Goal: Information Seeking & Learning: Check status

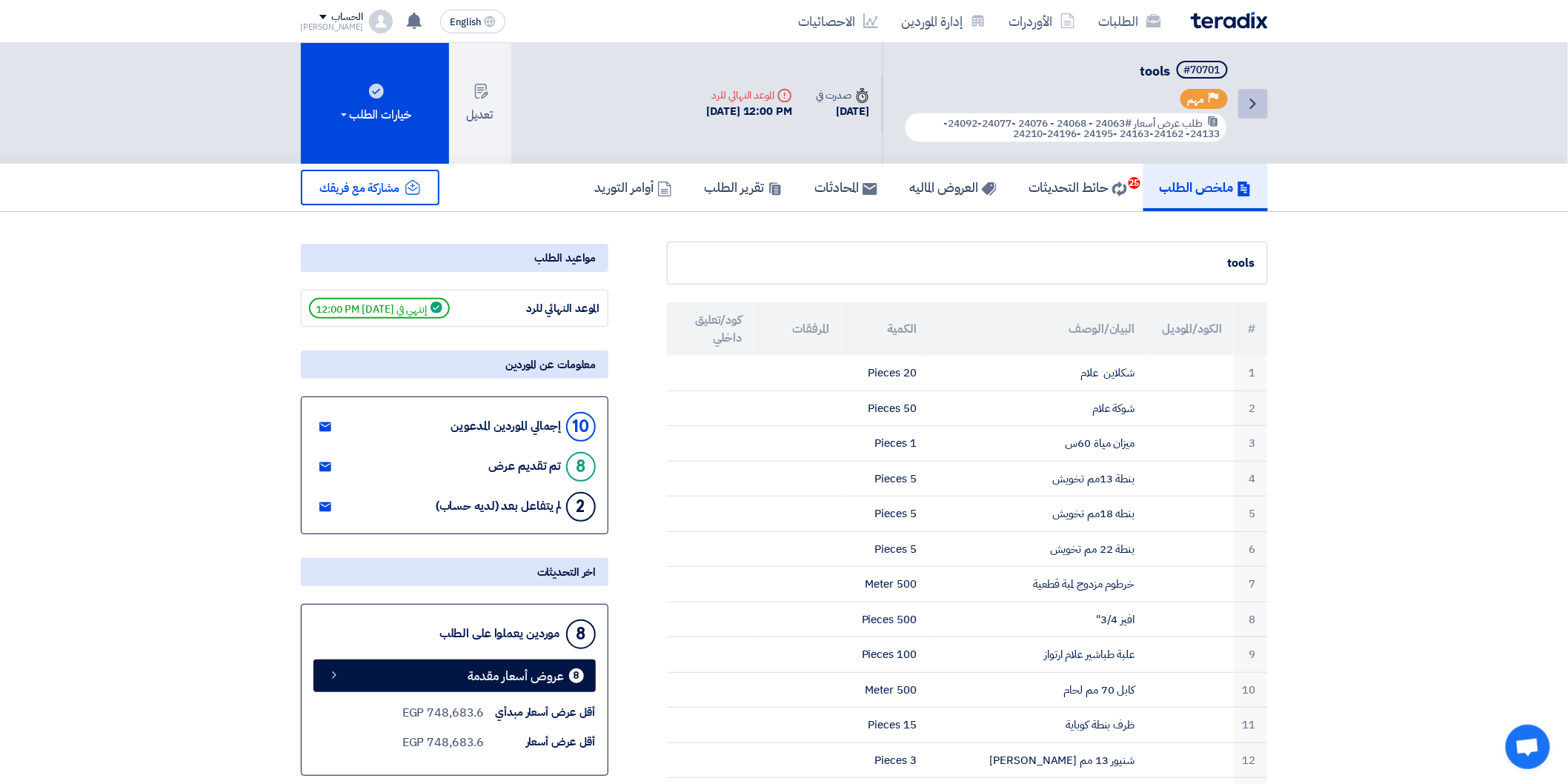
click at [1253, 97] on icon "Back" at bounding box center [1253, 104] width 18 height 18
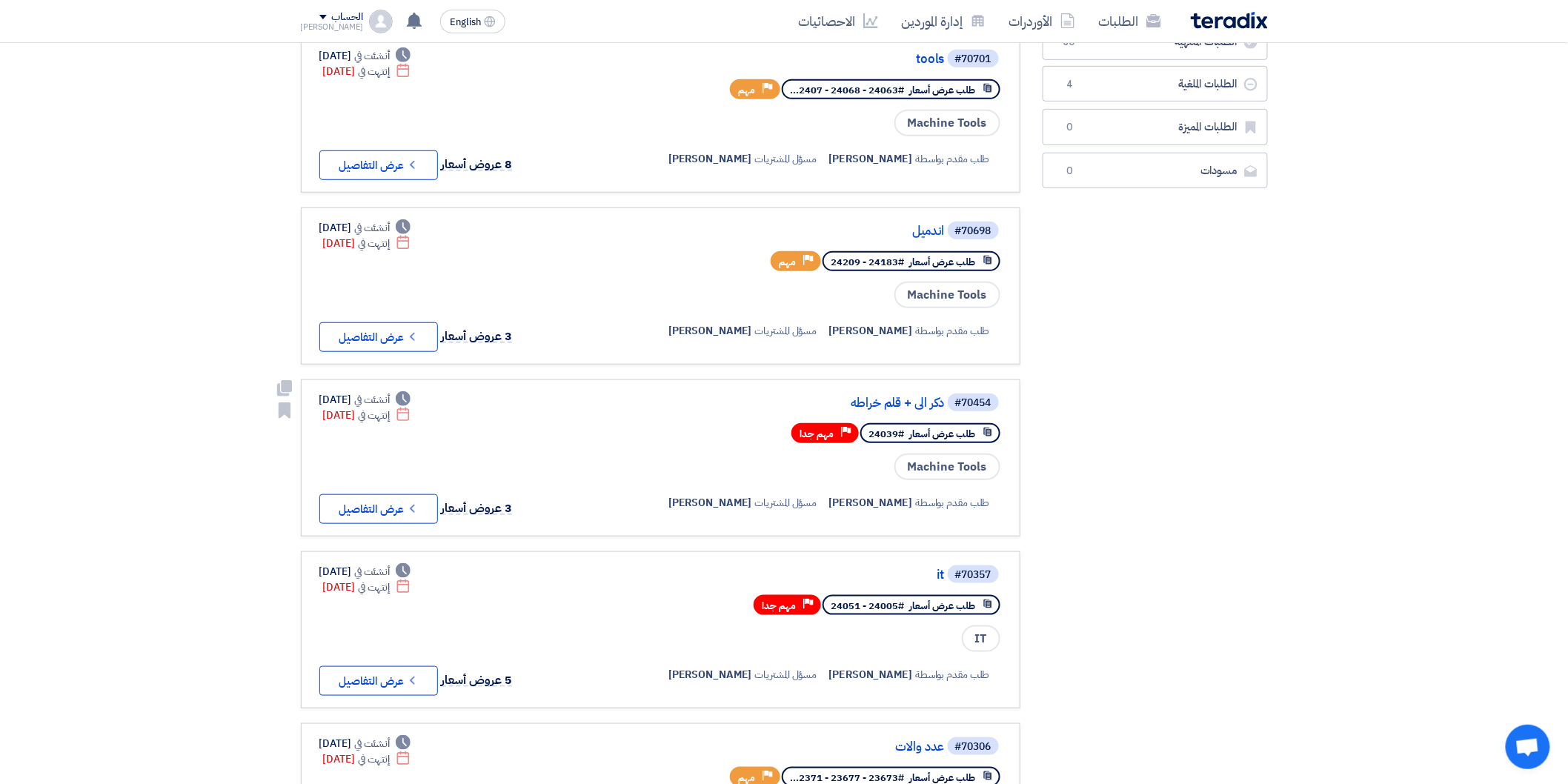
scroll to position [329, 0]
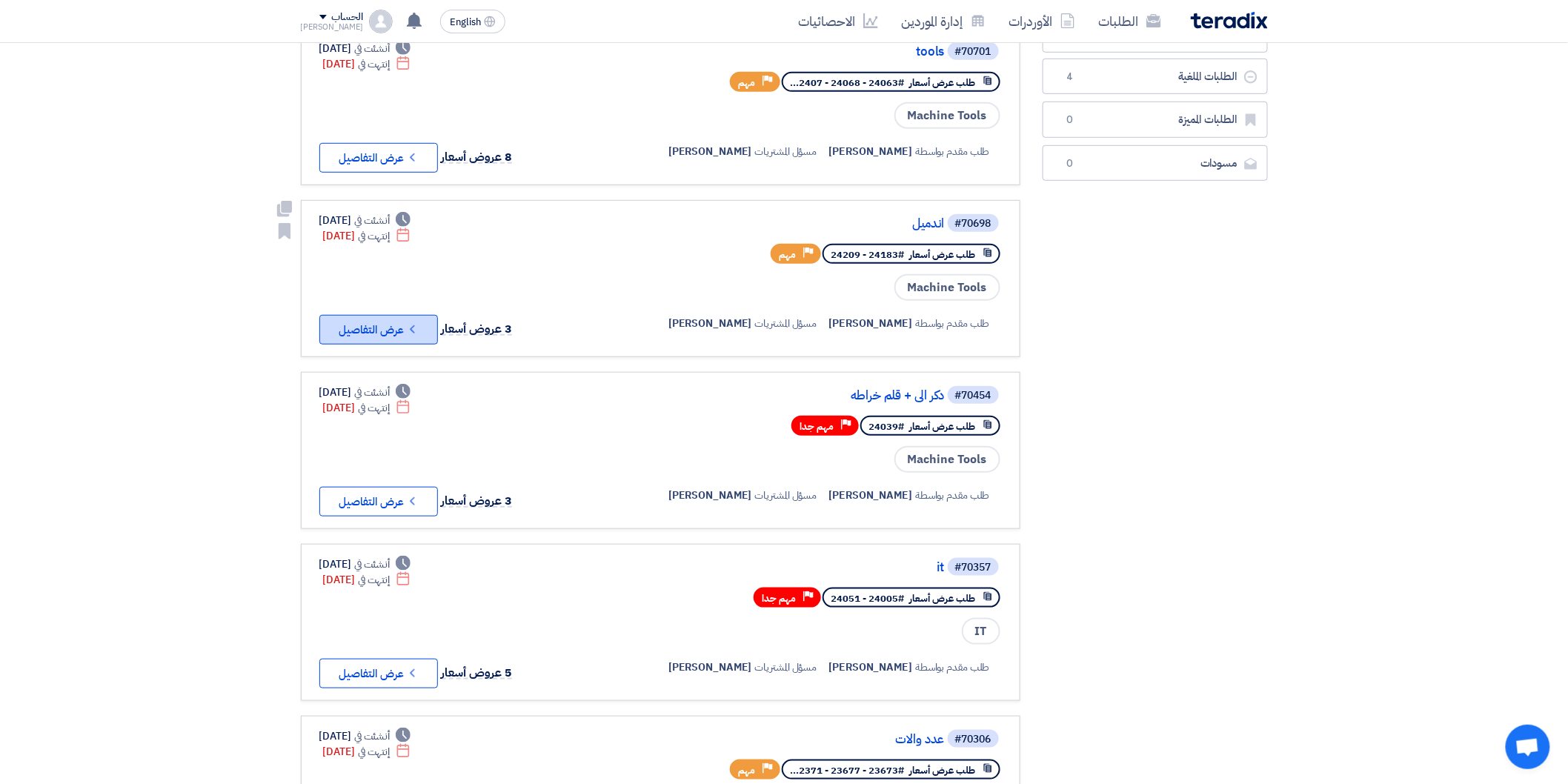
click at [398, 317] on button "Check details عرض التفاصيل" at bounding box center [378, 329] width 118 height 30
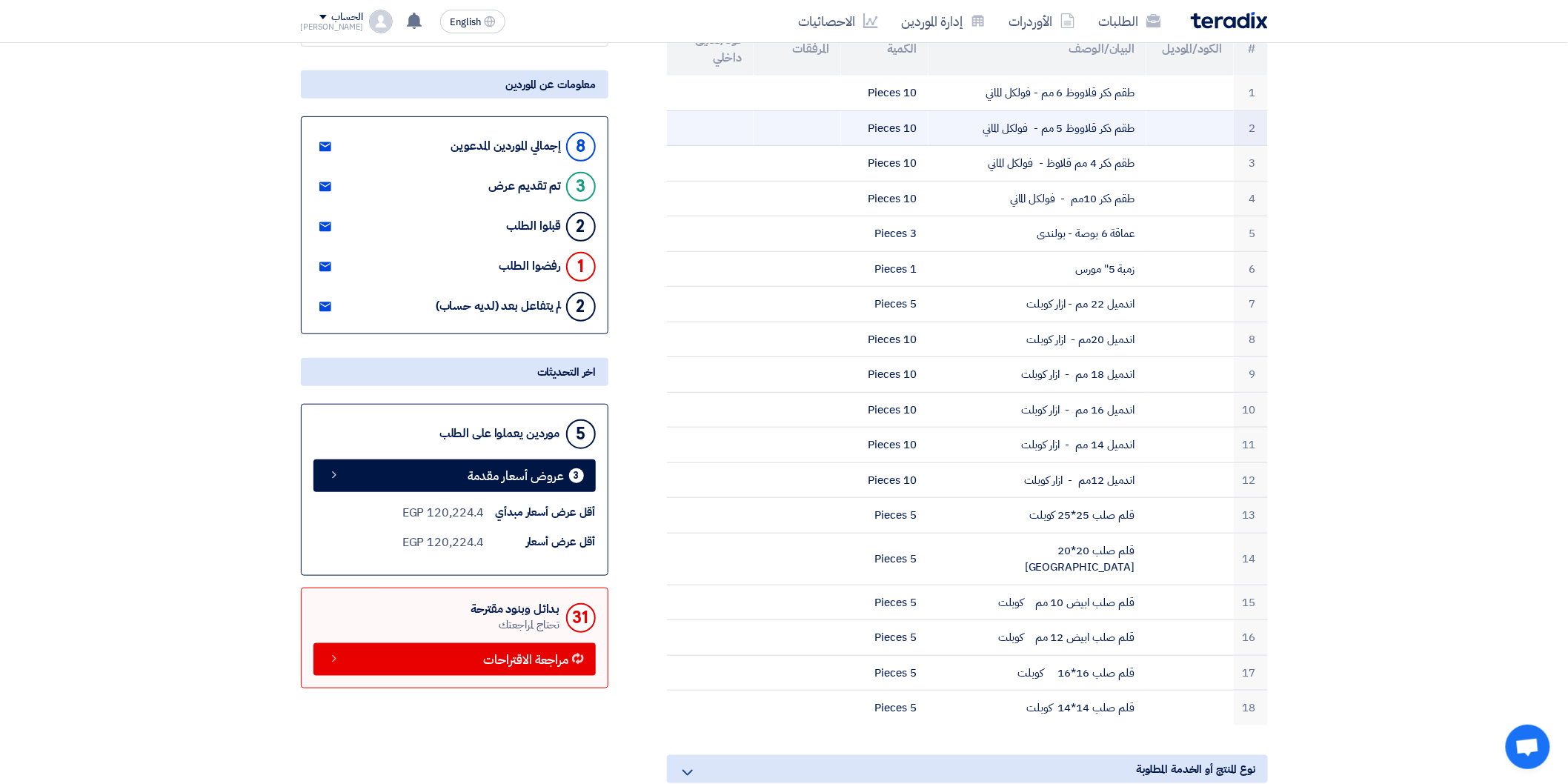
scroll to position [165, 0]
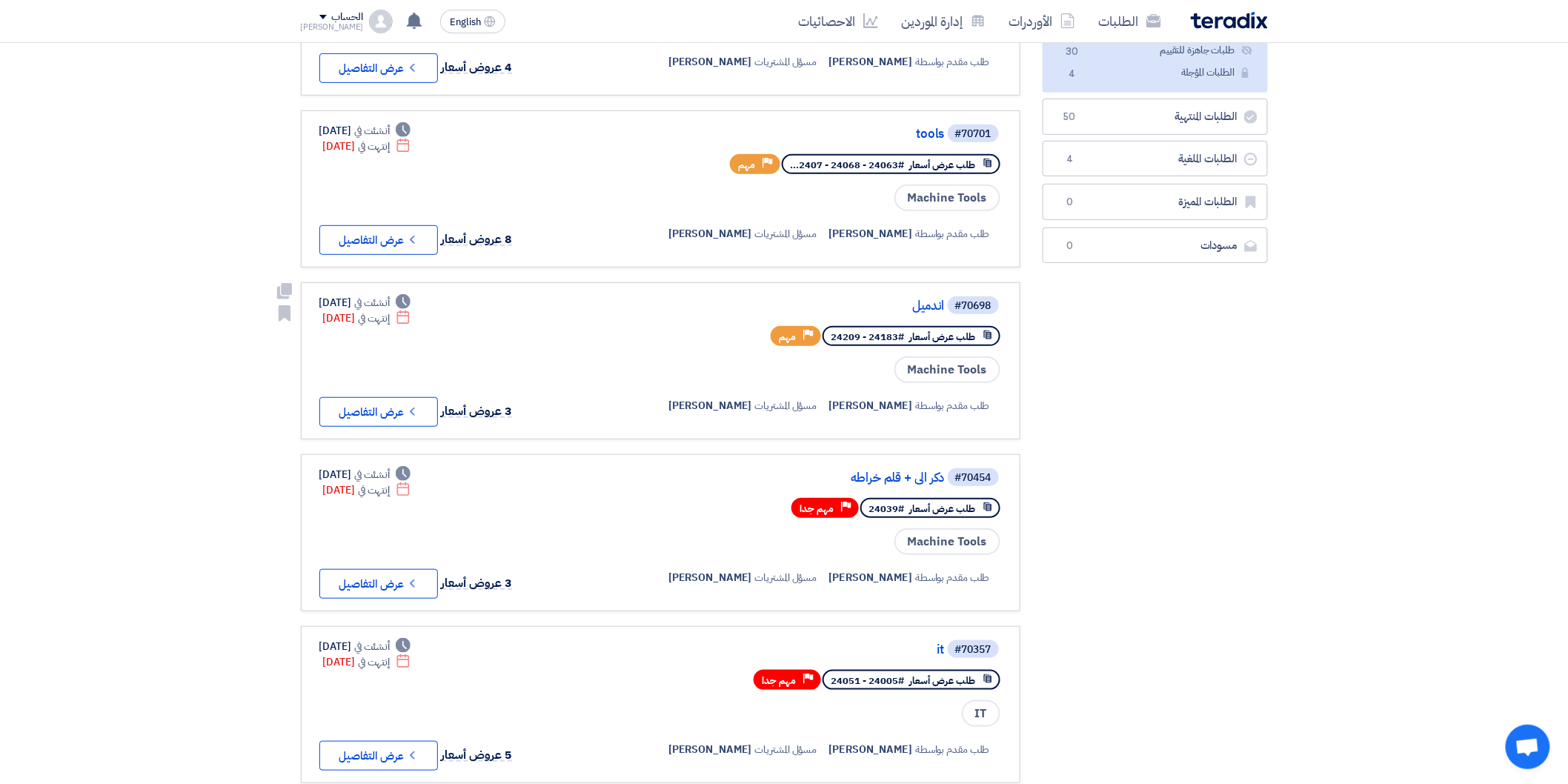
scroll to position [329, 0]
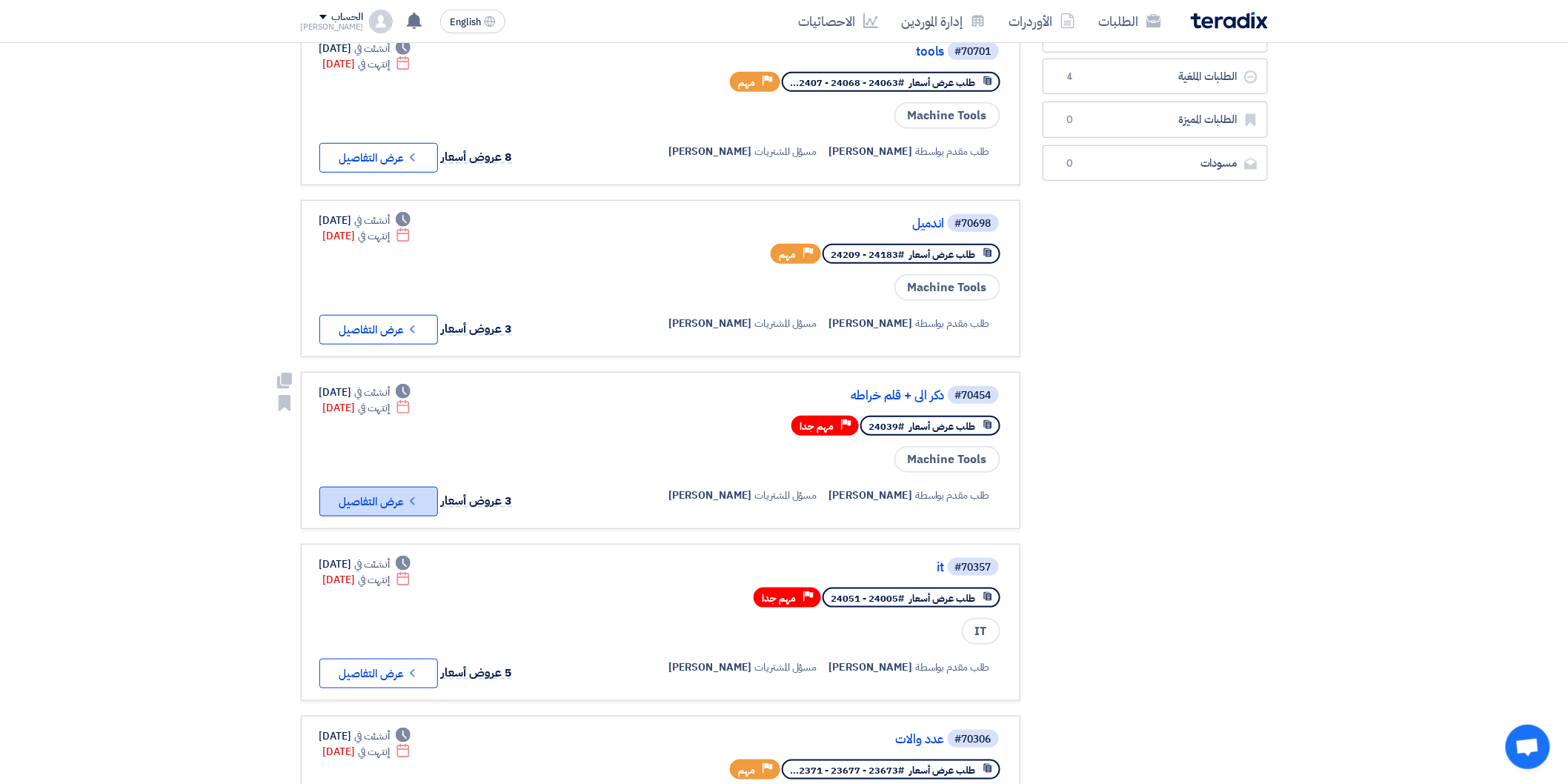
click at [416, 487] on button "Check details عرض التفاصيل" at bounding box center [378, 501] width 118 height 30
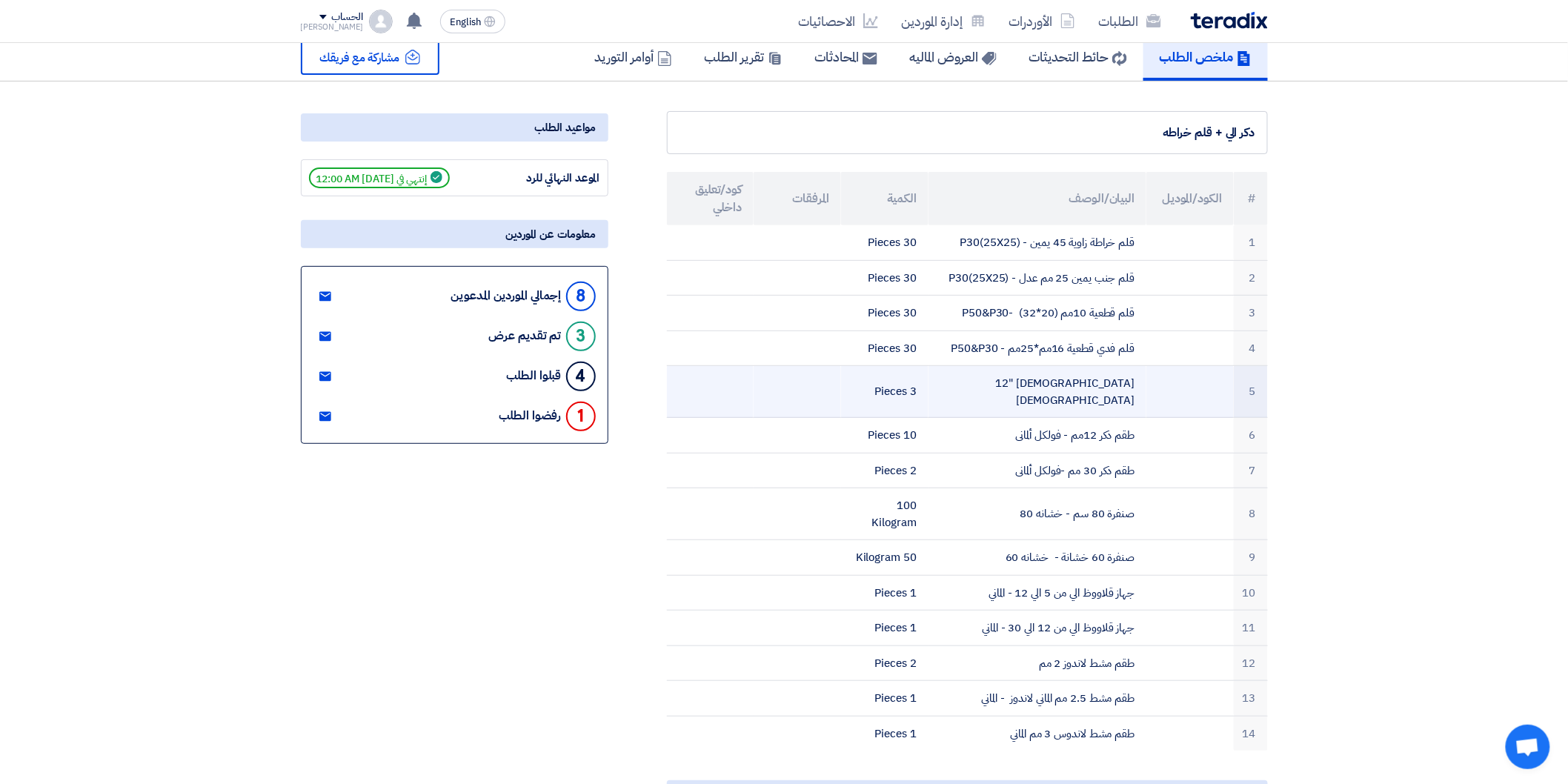
scroll to position [82, 0]
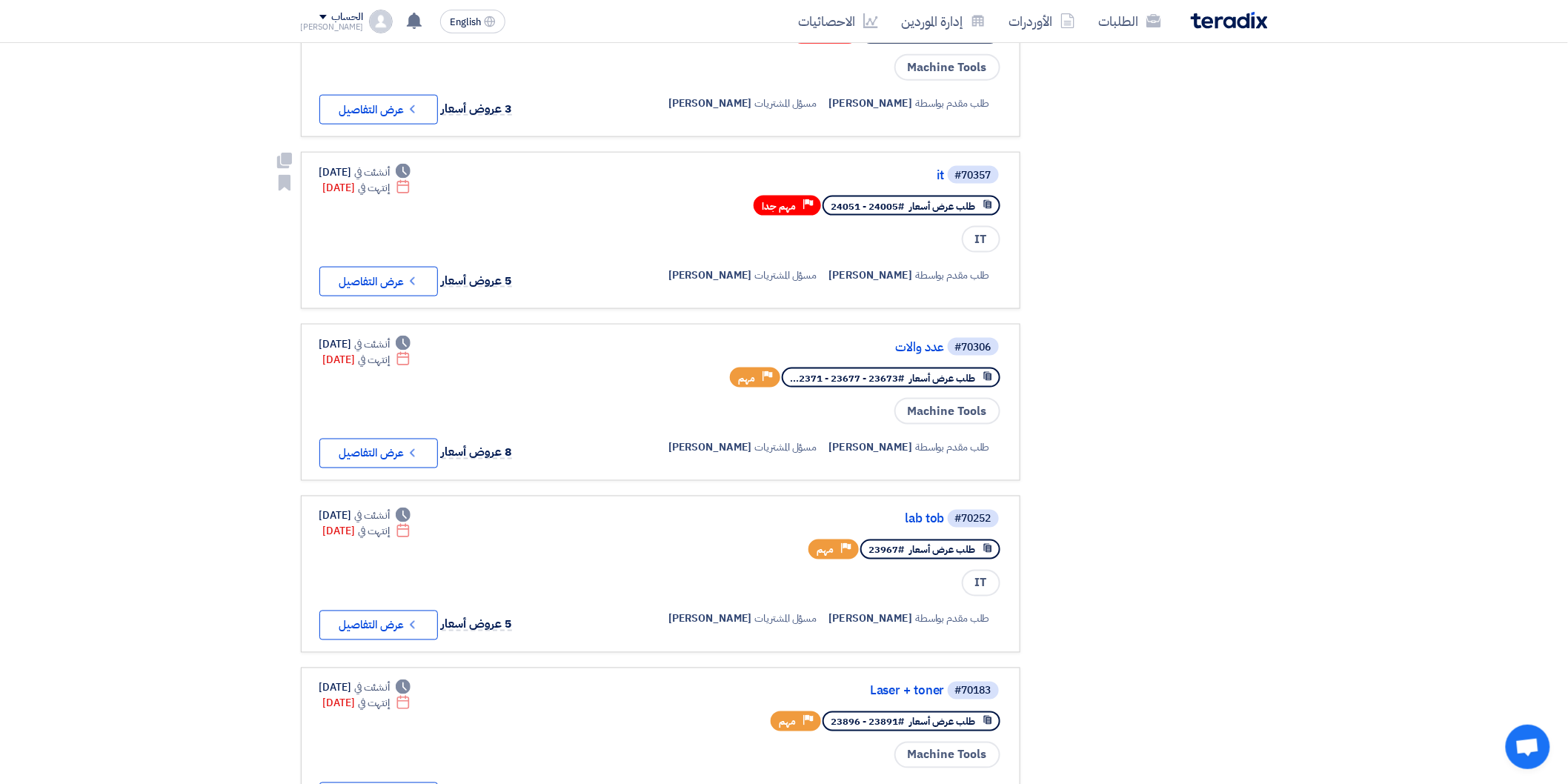
scroll to position [741, 0]
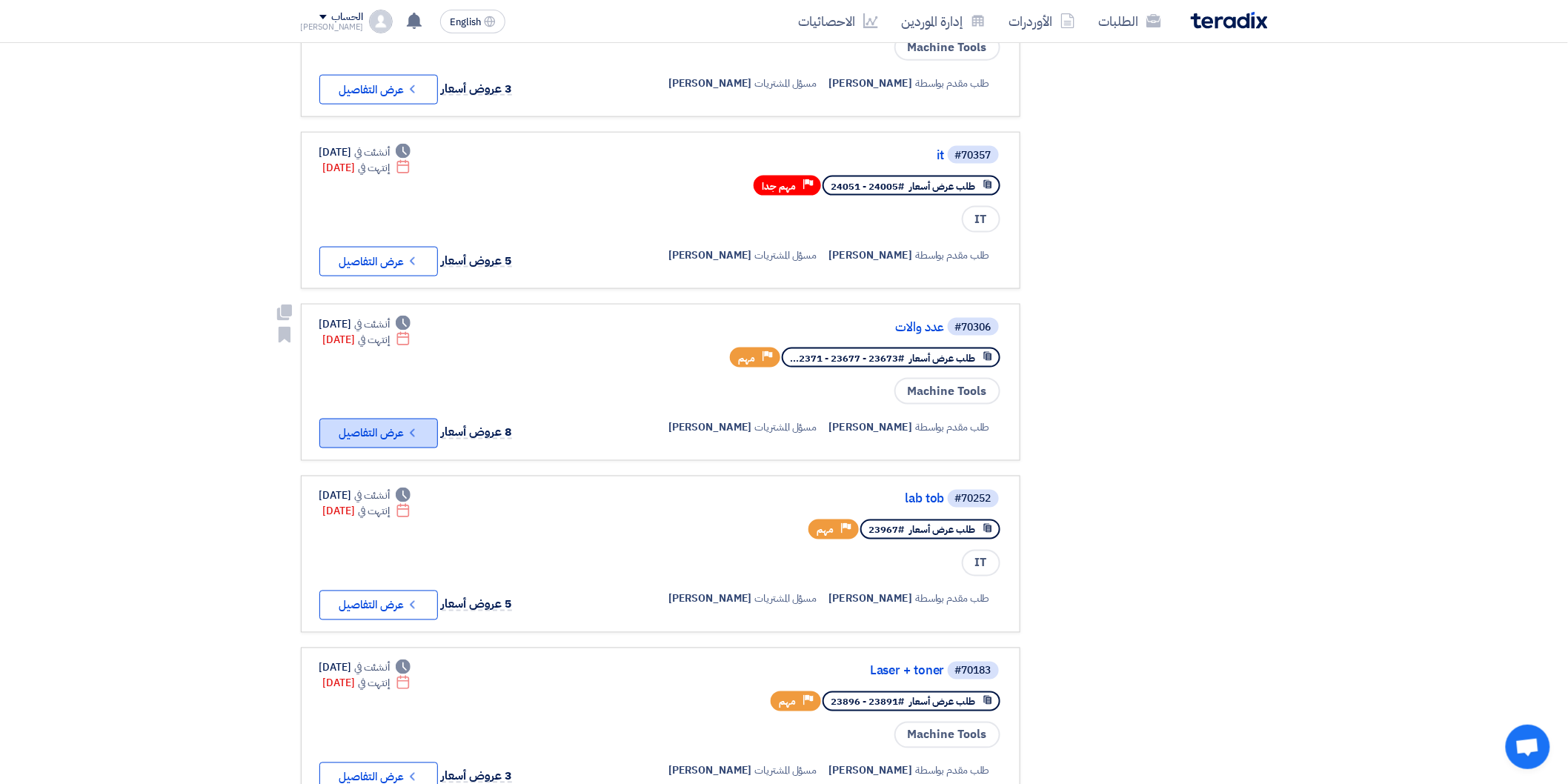
click at [380, 418] on button "Check details عرض التفاصيل" at bounding box center [378, 433] width 118 height 30
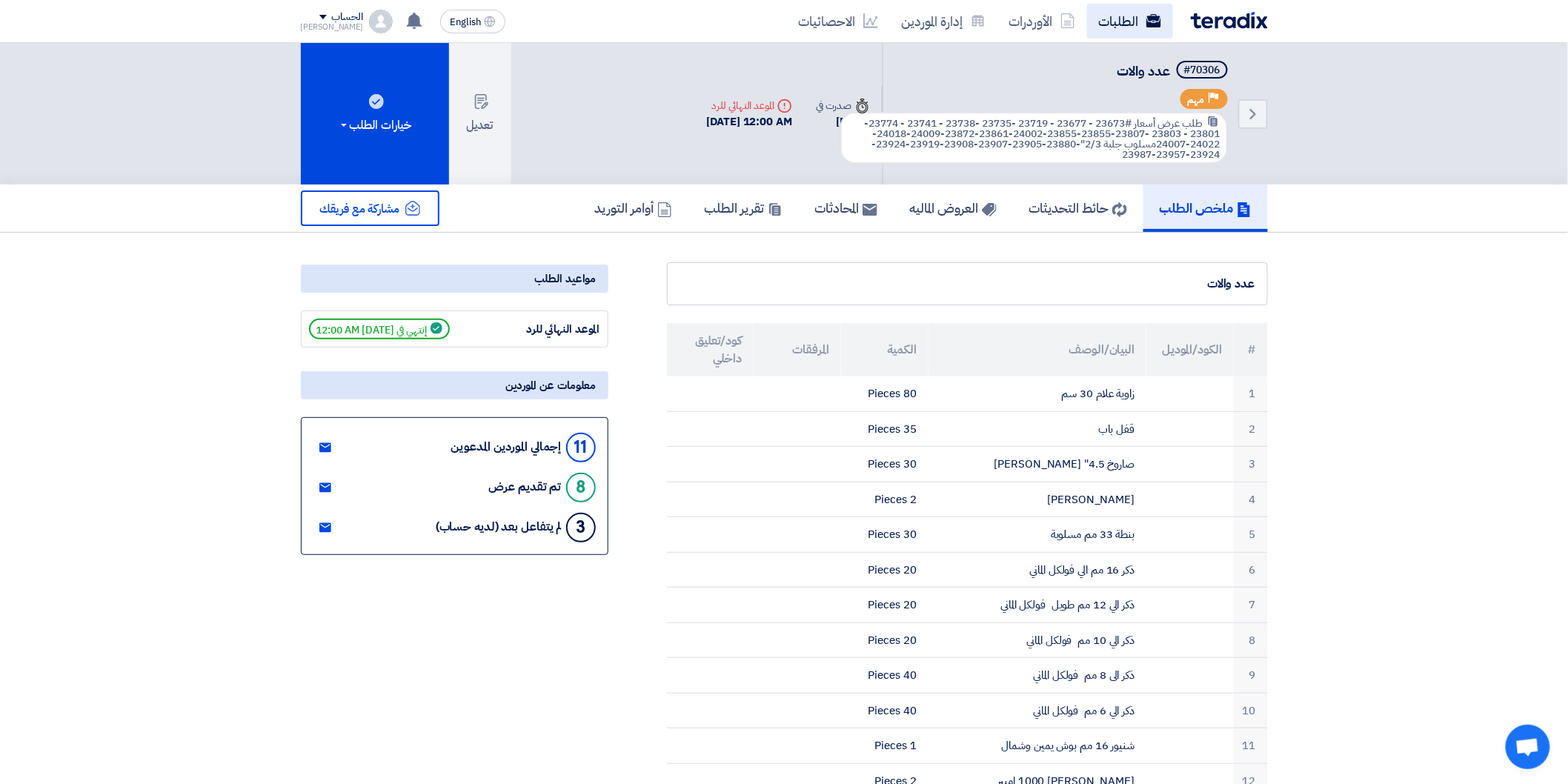
click at [1141, 23] on link "الطلبات" at bounding box center [1130, 21] width 86 height 35
